Goal: Task Accomplishment & Management: Manage account settings

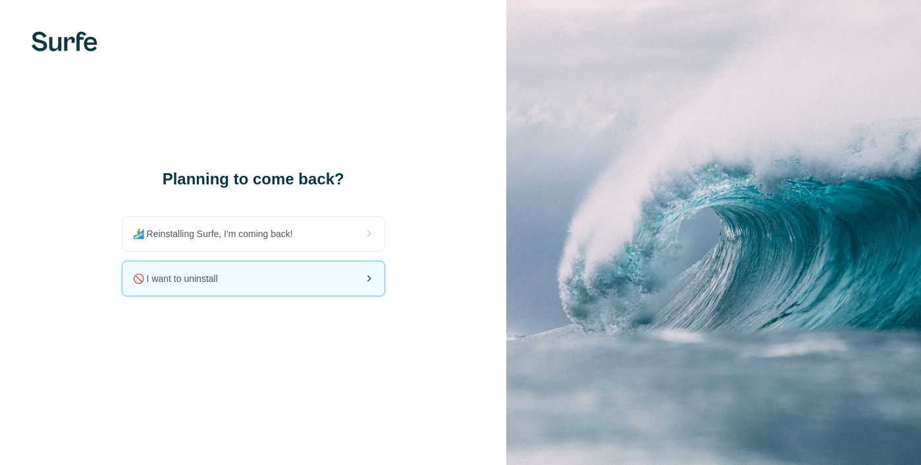
click at [210, 275] on span "🚫 I want to uninstall" at bounding box center [180, 278] width 95 height 13
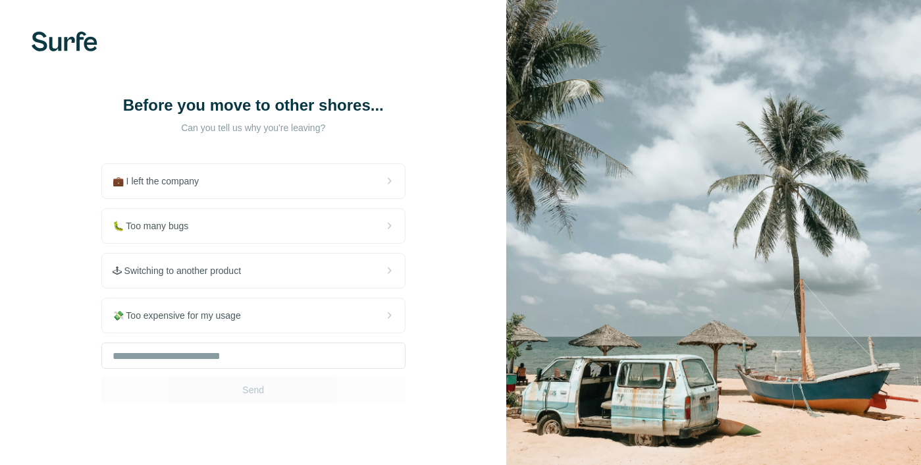
click at [257, 396] on div "Send" at bounding box center [253, 372] width 304 height 61
click at [226, 357] on input "text" at bounding box center [253, 355] width 304 height 26
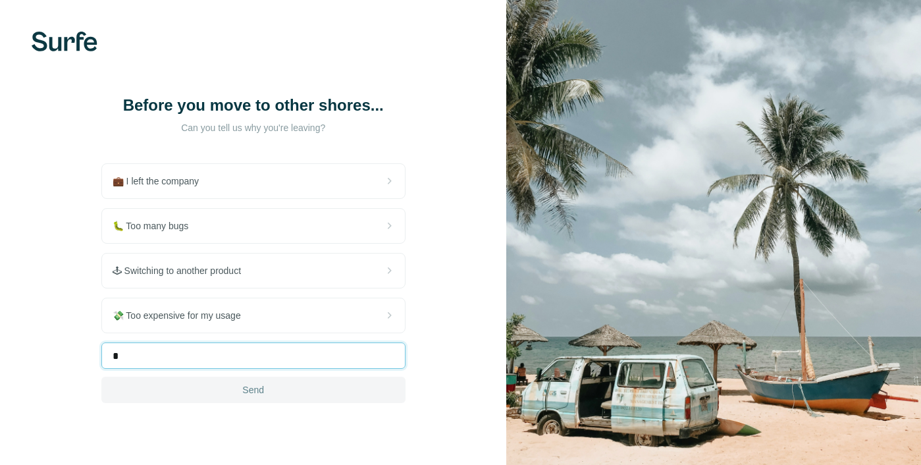
type input "*"
click at [226, 383] on button "Send" at bounding box center [253, 390] width 304 height 26
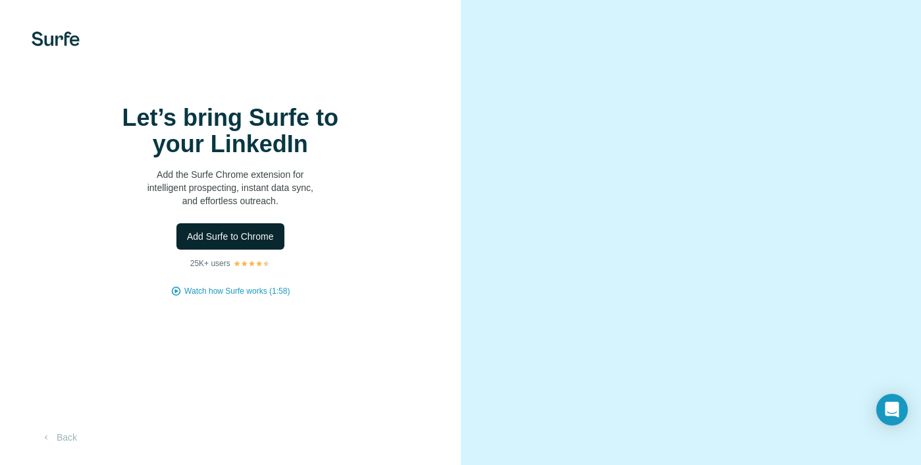
click at [214, 243] on span "Add Surfe to Chrome" at bounding box center [230, 236] width 87 height 13
